Goal: Task Accomplishment & Management: Use online tool/utility

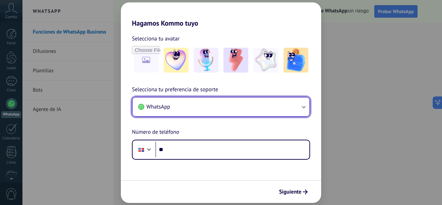
click at [178, 107] on button "WhatsApp" at bounding box center [220, 106] width 177 height 19
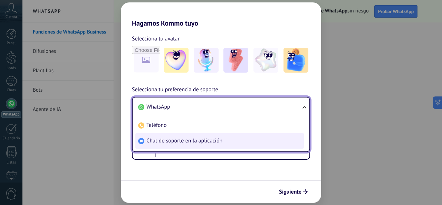
click at [253, 143] on li "Chat de soporte en la aplicación" at bounding box center [219, 141] width 168 height 16
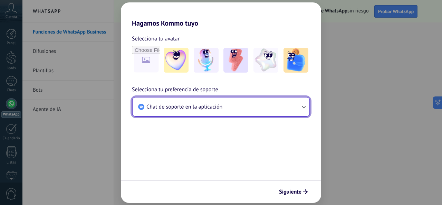
click at [304, 106] on icon "button" at bounding box center [303, 106] width 7 height 7
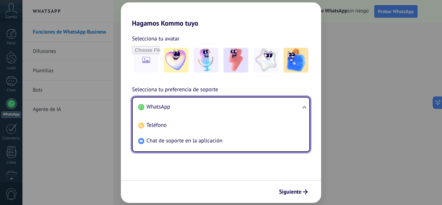
click at [224, 108] on li "WhatsApp" at bounding box center [219, 107] width 168 height 16
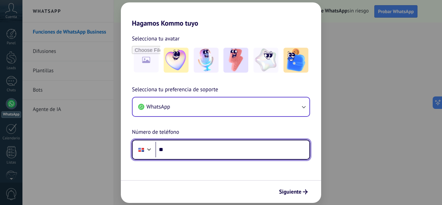
click at [203, 152] on input "**" at bounding box center [232, 149] width 154 height 16
type input "**********"
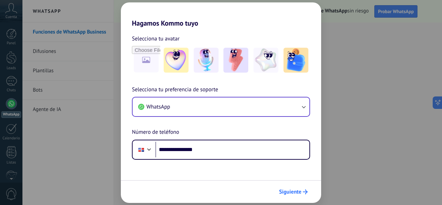
click at [295, 193] on span "Siguiente" at bounding box center [290, 191] width 22 height 5
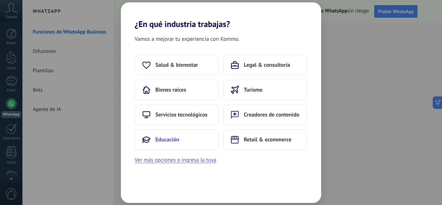
click at [203, 141] on button "Educación" at bounding box center [177, 139] width 84 height 21
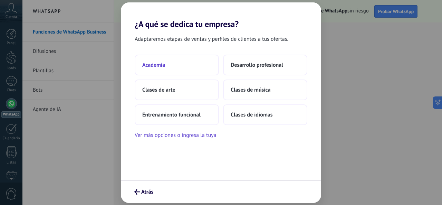
click at [171, 59] on button "Academia" at bounding box center [177, 65] width 84 height 21
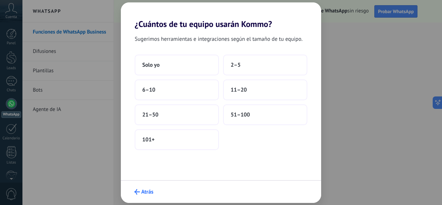
click at [145, 191] on span "Atrás" at bounding box center [147, 191] width 12 height 5
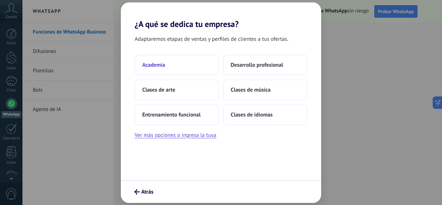
click at [180, 66] on button "Academia" at bounding box center [177, 65] width 84 height 21
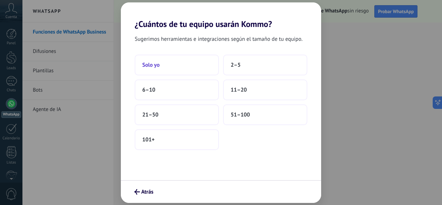
click at [181, 65] on button "Solo yo" at bounding box center [177, 65] width 84 height 21
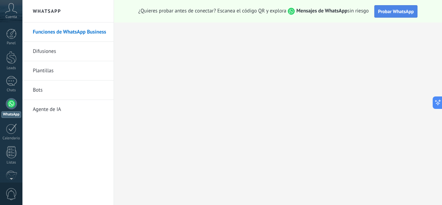
click at [396, 13] on span "Probar WhatsApp" at bounding box center [396, 11] width 36 height 6
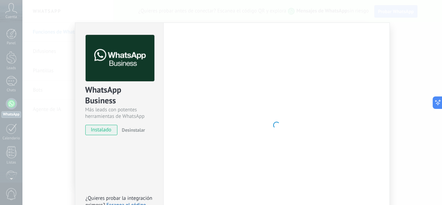
click at [102, 128] on span "instalado" at bounding box center [101, 130] width 31 height 10
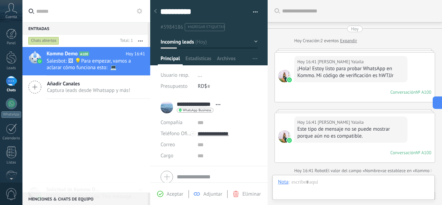
scroll to position [372, 0]
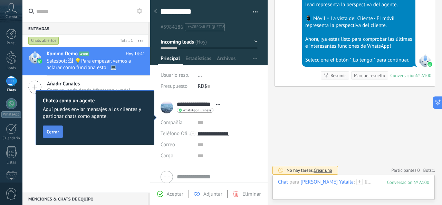
click at [46, 131] on button "Cerrar" at bounding box center [53, 131] width 20 height 12
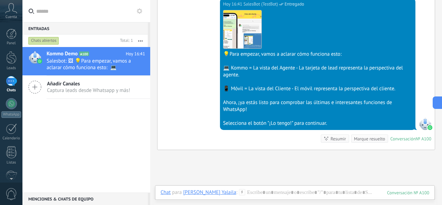
scroll to position [319, 0]
